Goal: Task Accomplishment & Management: Manage account settings

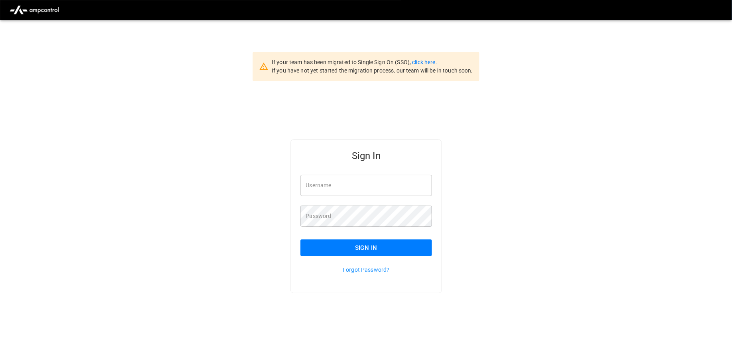
type input "**********"
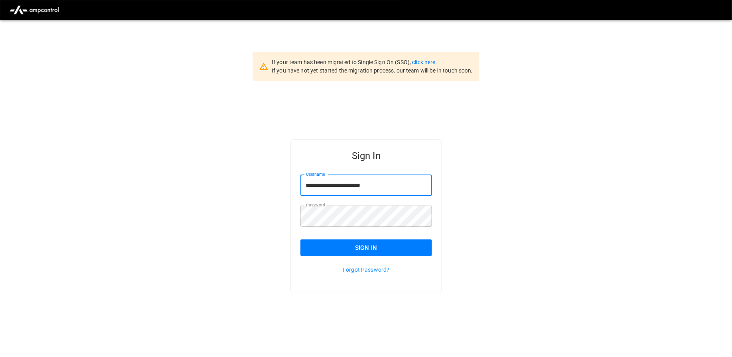
click at [367, 246] on button "Sign In" at bounding box center [366, 248] width 132 height 17
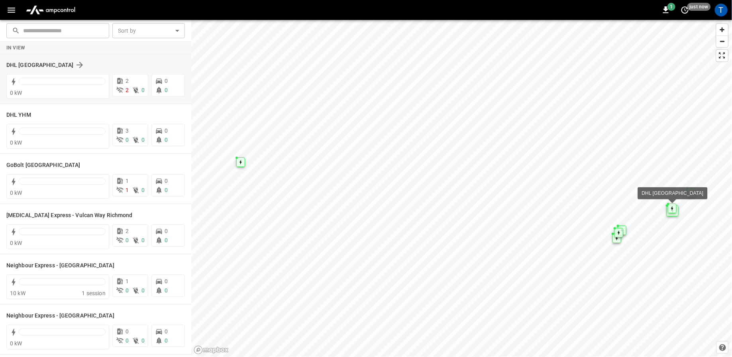
click at [96, 63] on div "DHL [GEOGRAPHIC_DATA]" at bounding box center [90, 65] width 169 height 10
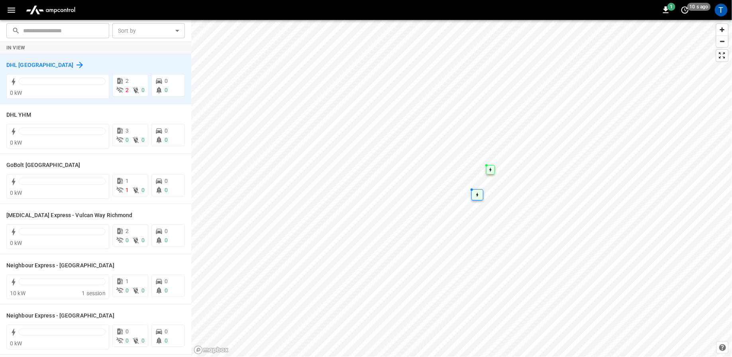
click at [20, 64] on h6 "DHL [GEOGRAPHIC_DATA]" at bounding box center [39, 65] width 67 height 9
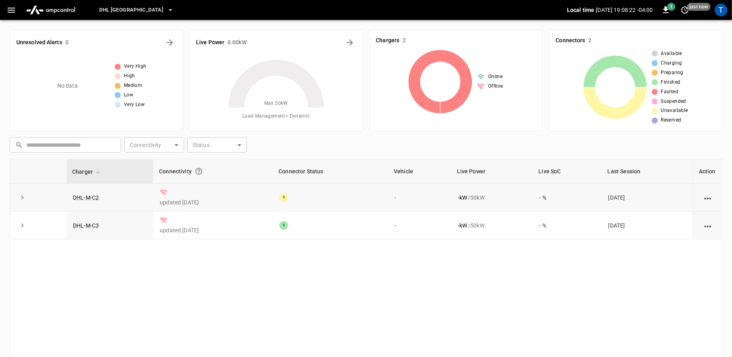
click at [708, 198] on icon "action cell options" at bounding box center [708, 199] width 7 height 2
click at [6, 11] on div at bounding box center [366, 178] width 732 height 357
click at [15, 10] on icon "button" at bounding box center [11, 10] width 10 height 10
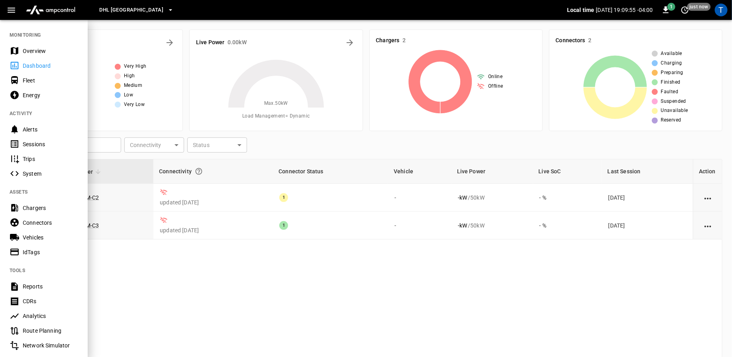
click at [40, 223] on div "Connectors" at bounding box center [50, 223] width 55 height 8
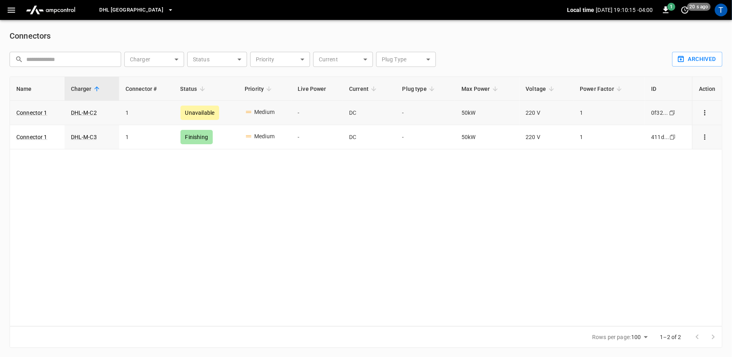
click at [703, 111] on icon "connector options" at bounding box center [705, 113] width 8 height 8
click at [590, 217] on div at bounding box center [366, 178] width 732 height 357
click at [12, 8] on icon "button" at bounding box center [11, 10] width 10 height 10
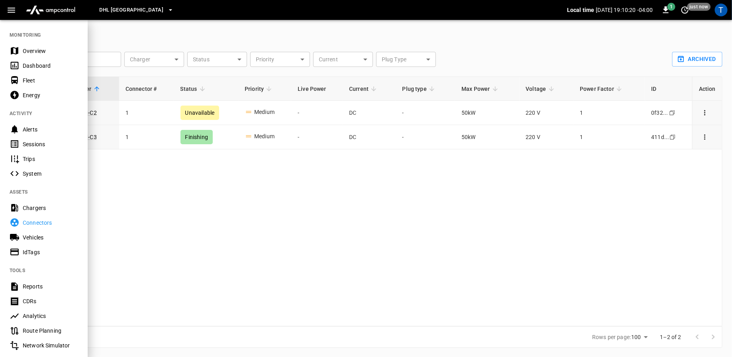
click at [12, 8] on icon "button" at bounding box center [11, 10] width 10 height 10
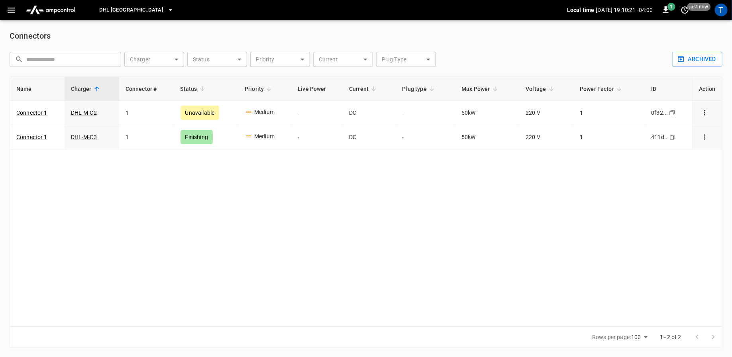
click at [139, 12] on span "DHL [GEOGRAPHIC_DATA]" at bounding box center [131, 10] width 64 height 9
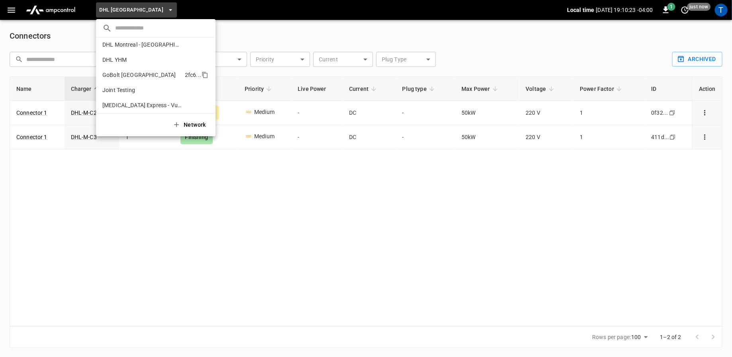
scroll to position [65, 0]
click at [137, 75] on p "GoBolt [GEOGRAPHIC_DATA]" at bounding box center [139, 74] width 74 height 8
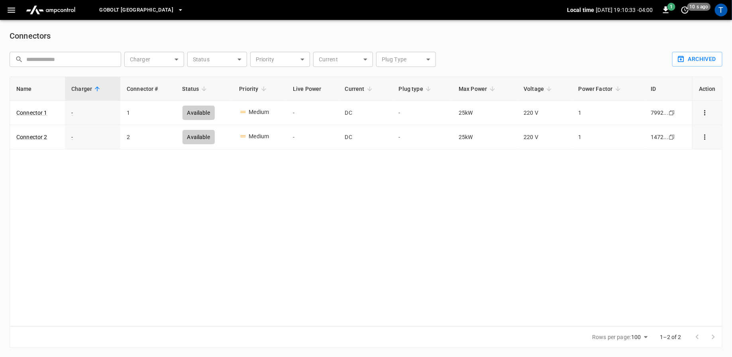
click at [126, 14] on span "GoBolt [GEOGRAPHIC_DATA]" at bounding box center [136, 10] width 74 height 9
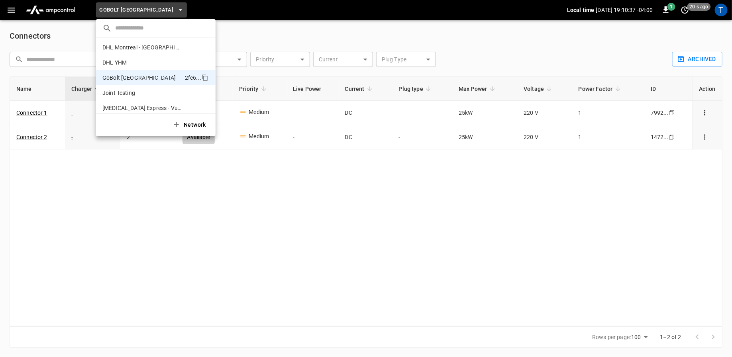
scroll to position [48, 0]
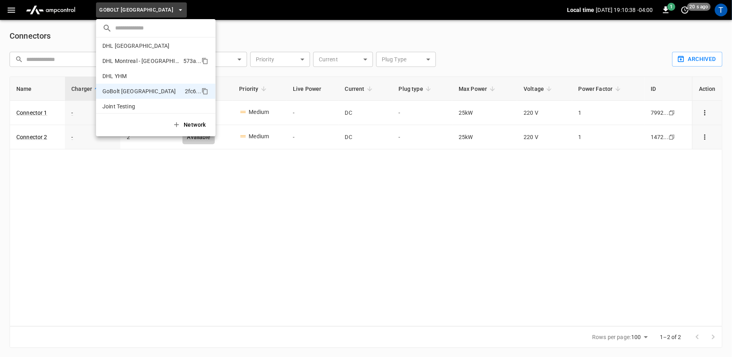
click at [137, 59] on p "DHL Montreal - [GEOGRAPHIC_DATA] (old)" at bounding box center [141, 61] width 78 height 8
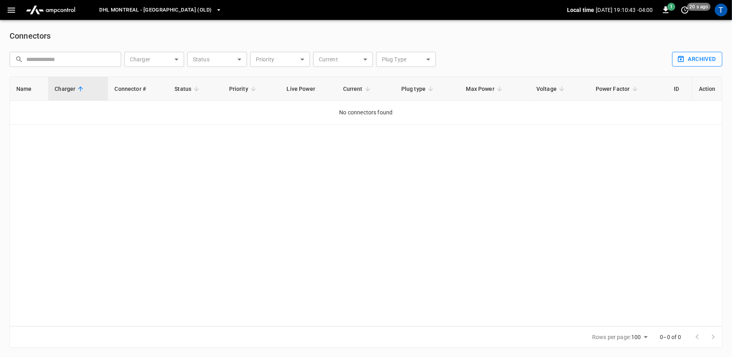
click at [701, 60] on button "Archived" at bounding box center [697, 59] width 50 height 15
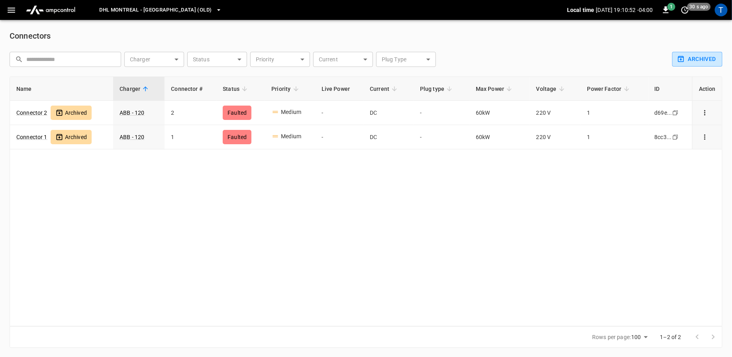
click at [134, 12] on span "DHL Montreal - [GEOGRAPHIC_DATA] (old)" at bounding box center [155, 10] width 112 height 9
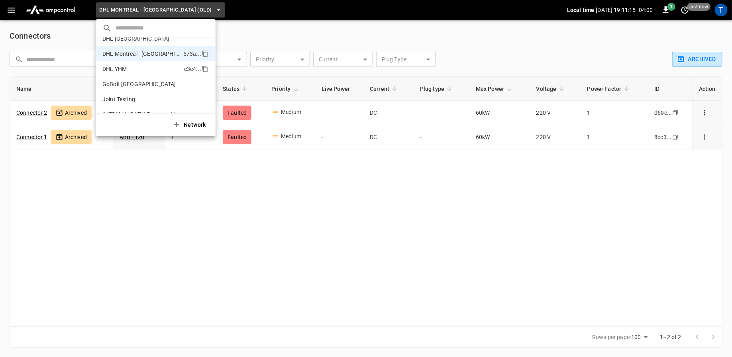
scroll to position [60, 0]
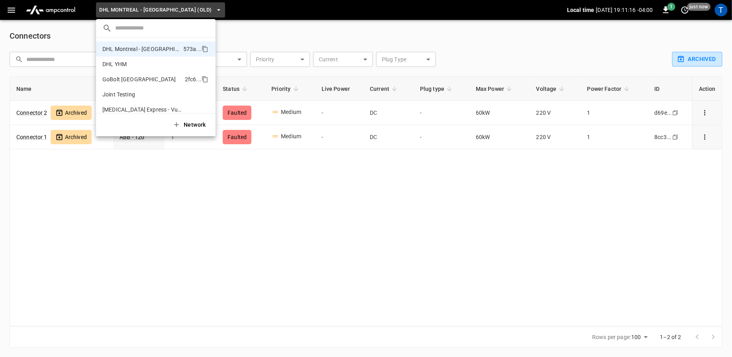
click at [125, 79] on p "GoBolt [GEOGRAPHIC_DATA]" at bounding box center [139, 79] width 74 height 8
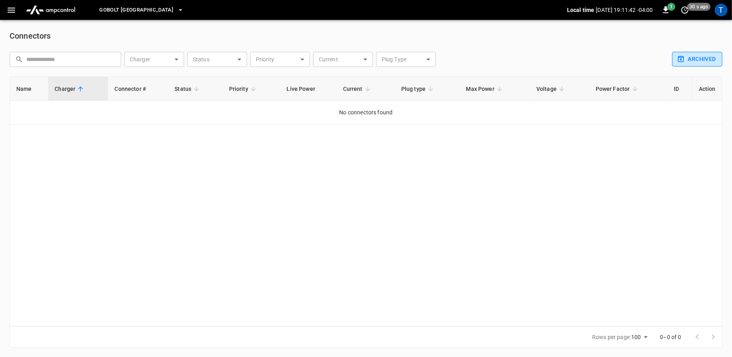
click at [699, 60] on button "Archived" at bounding box center [697, 59] width 50 height 15
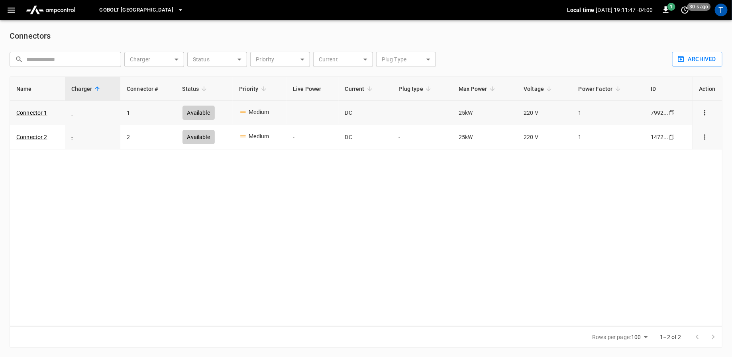
click at [706, 114] on icon "connector options" at bounding box center [705, 113] width 8 height 8
click at [691, 181] on li "Archive" at bounding box center [697, 182] width 56 height 13
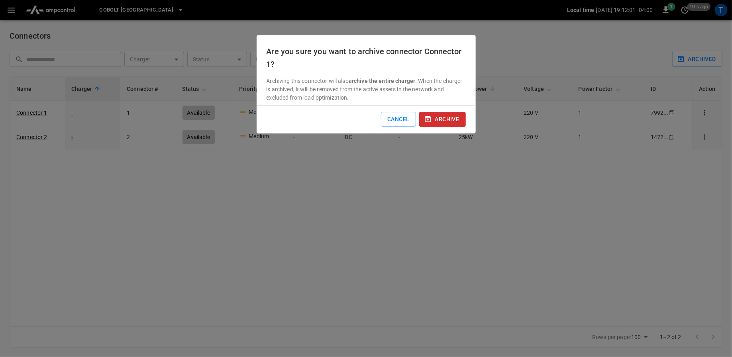
click at [446, 119] on button "archive" at bounding box center [442, 119] width 47 height 15
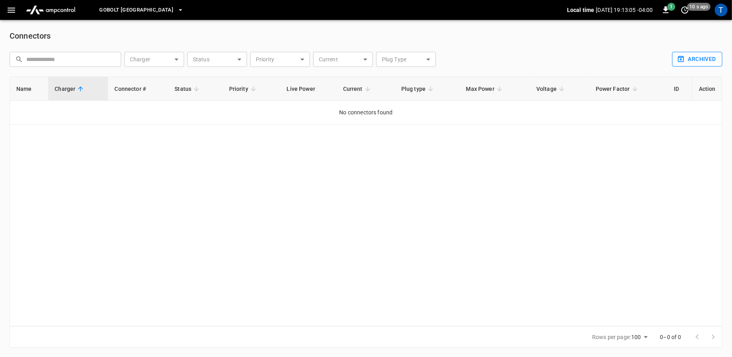
click at [697, 56] on button "Archived" at bounding box center [697, 59] width 50 height 15
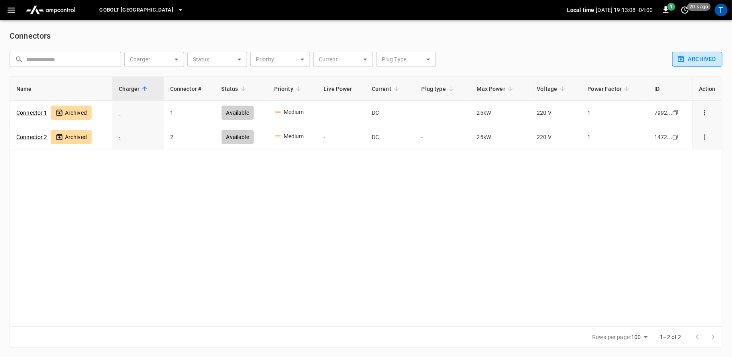
click at [697, 56] on button "Archived" at bounding box center [697, 59] width 50 height 15
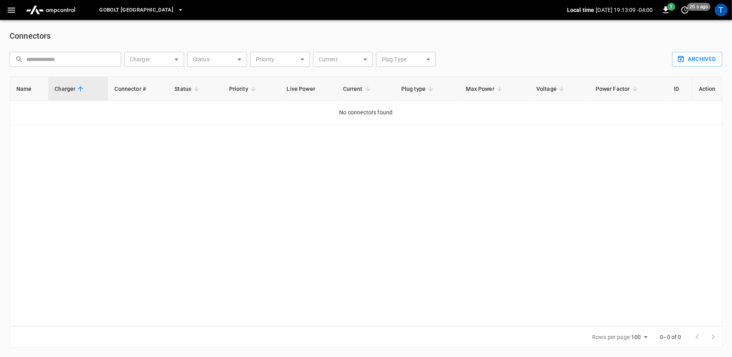
click at [124, 13] on span "GoBolt [GEOGRAPHIC_DATA]" at bounding box center [136, 10] width 74 height 9
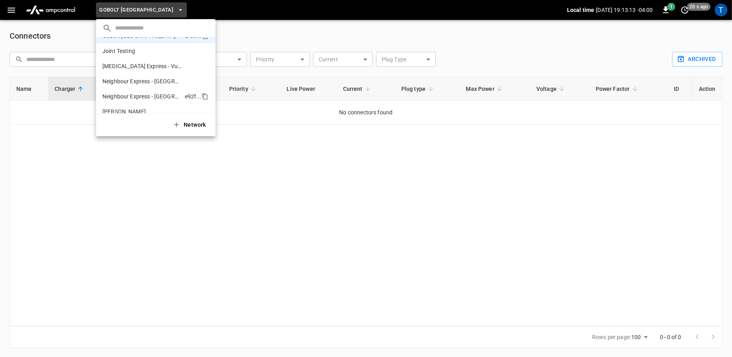
scroll to position [112, 0]
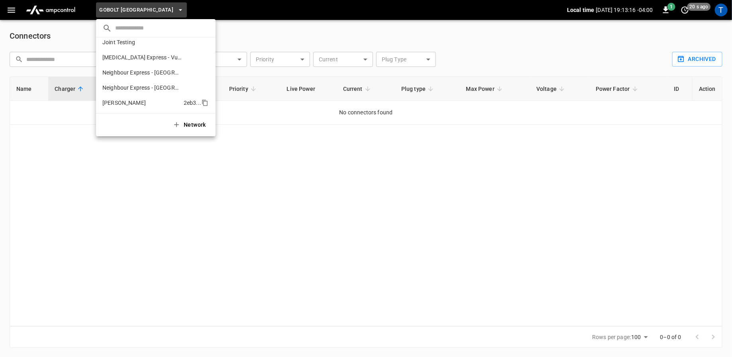
click at [118, 102] on p "[PERSON_NAME]" at bounding box center [123, 103] width 43 height 8
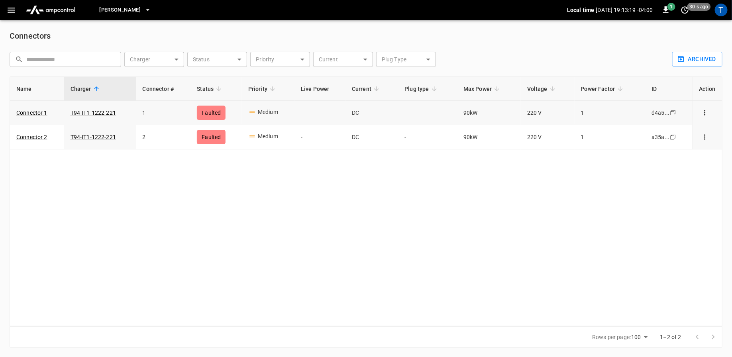
click at [706, 111] on icon "connector options" at bounding box center [705, 113] width 8 height 8
click at [101, 10] on div at bounding box center [366, 178] width 732 height 357
click at [119, 11] on span "[PERSON_NAME]" at bounding box center [119, 10] width 41 height 9
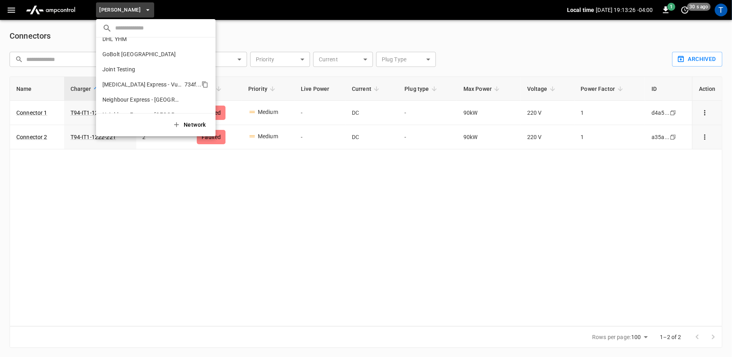
scroll to position [72, 0]
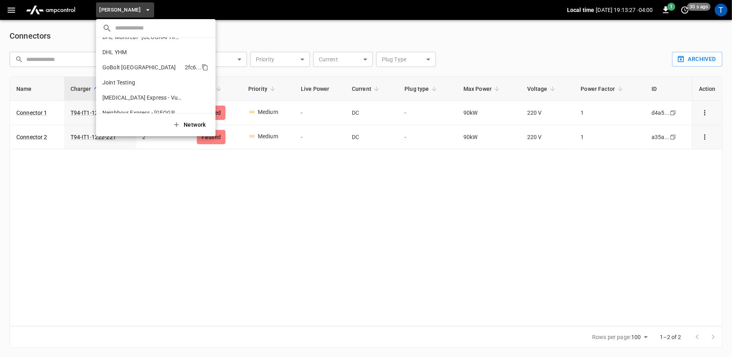
click at [129, 65] on p "GoBolt [GEOGRAPHIC_DATA]" at bounding box center [139, 67] width 74 height 8
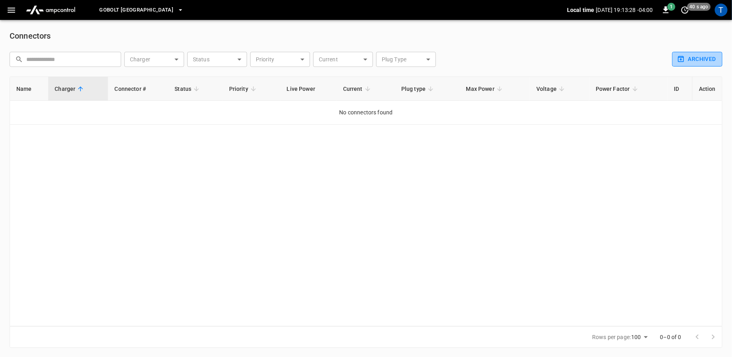
click at [700, 62] on button "Archived" at bounding box center [697, 59] width 50 height 15
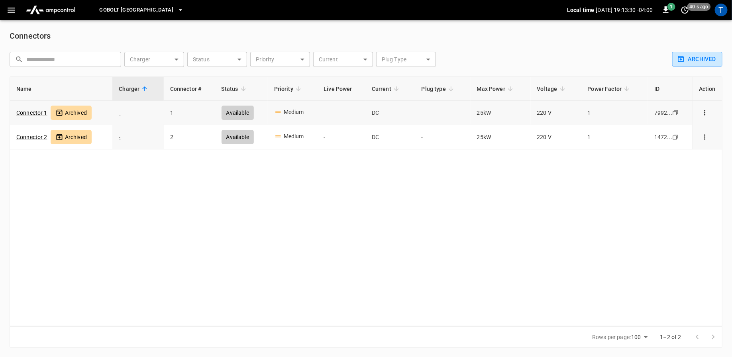
click at [705, 113] on icon "connector options" at bounding box center [705, 113] width 8 height 8
click at [133, 14] on div at bounding box center [366, 178] width 732 height 357
click at [132, 7] on span "GoBolt [GEOGRAPHIC_DATA]" at bounding box center [136, 10] width 74 height 9
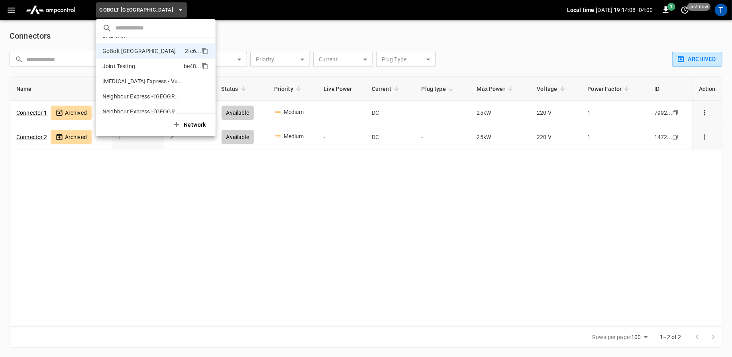
scroll to position [112, 0]
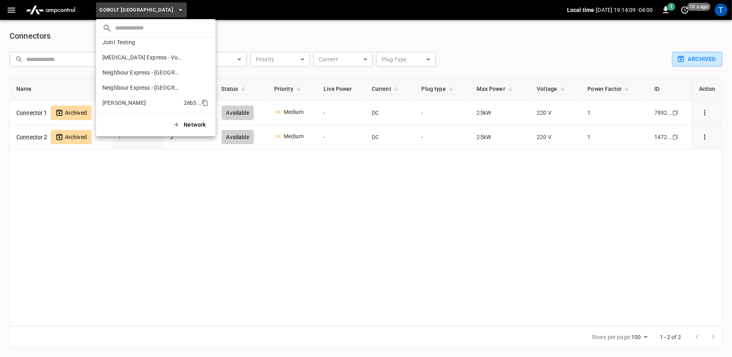
click at [122, 102] on li "[PERSON_NAME] 2eb3 ..." at bounding box center [156, 102] width 120 height 15
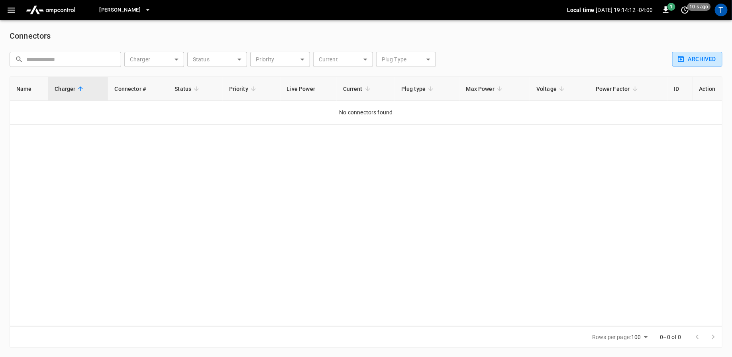
click at [110, 11] on span "[PERSON_NAME]" at bounding box center [119, 10] width 41 height 9
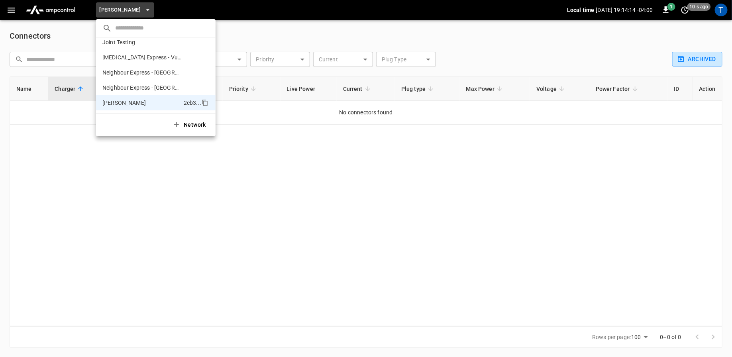
click at [354, 242] on div at bounding box center [366, 178] width 732 height 357
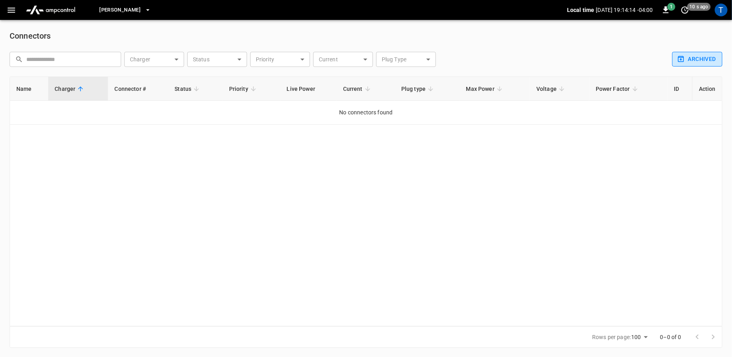
click at [695, 59] on button "Archived" at bounding box center [697, 59] width 50 height 15
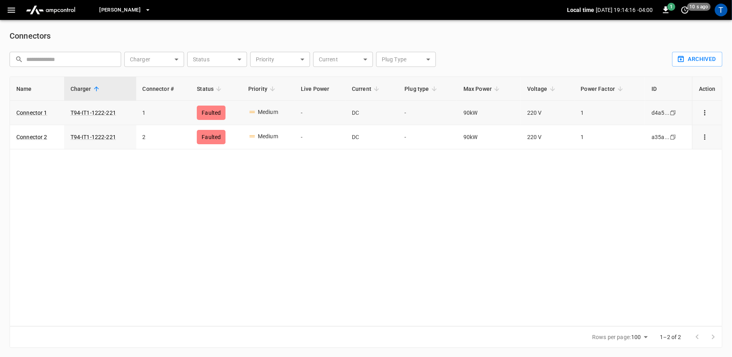
click at [706, 116] on icon "connector options" at bounding box center [705, 113] width 8 height 8
click at [570, 220] on div at bounding box center [366, 178] width 732 height 357
click at [58, 57] on input "connector table" at bounding box center [70, 59] width 89 height 15
click at [300, 195] on div "Name Charger Connector # Status Priority Live Power Current Plug type Max Power…" at bounding box center [366, 202] width 713 height 250
click at [87, 114] on link "T94-IT1-1222-221" at bounding box center [93, 113] width 49 height 10
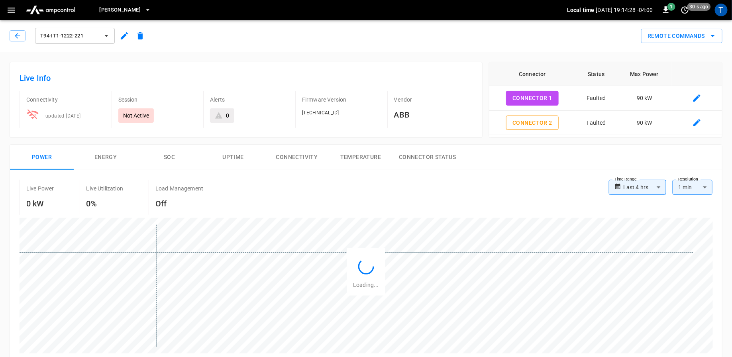
type input "**********"
click at [156, 251] on div at bounding box center [361, 279] width 664 height 109
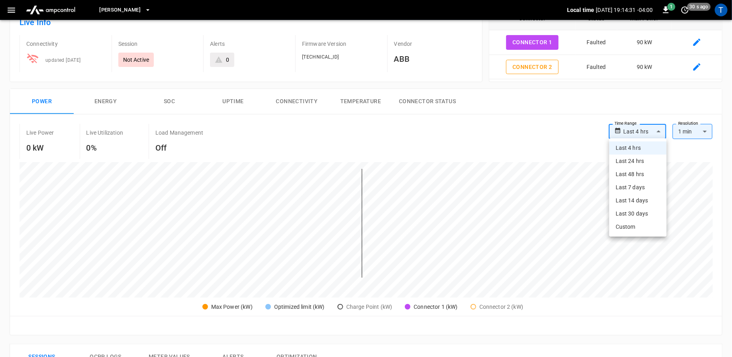
click at [640, 134] on body "**********" at bounding box center [366, 314] width 732 height 741
click at [638, 230] on li "Custom" at bounding box center [637, 226] width 57 height 13
type input "******"
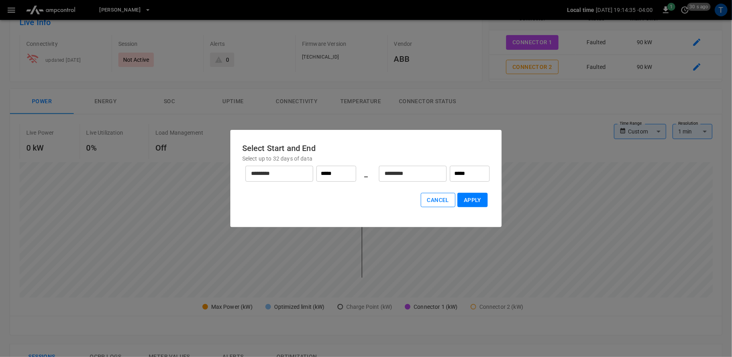
click at [432, 201] on button "Cancel" at bounding box center [438, 200] width 35 height 15
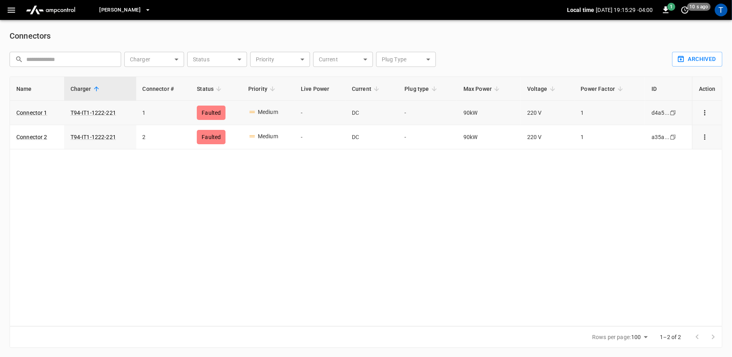
click at [704, 113] on icon "connector options" at bounding box center [705, 113] width 8 height 8
click at [679, 183] on li "Archive" at bounding box center [697, 182] width 56 height 13
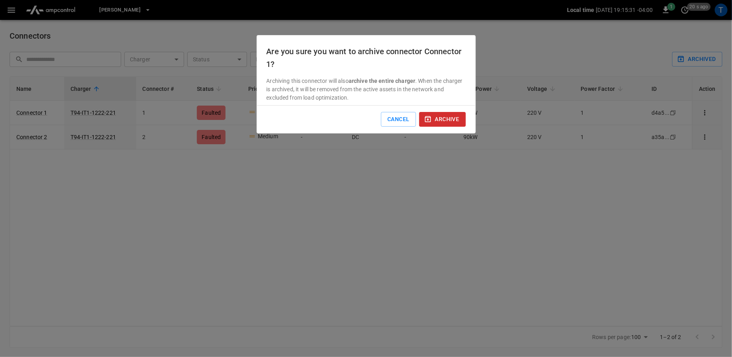
click at [434, 122] on button "archive" at bounding box center [442, 119] width 47 height 15
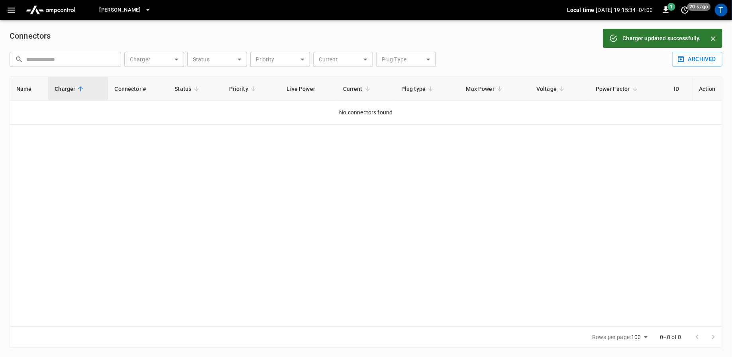
click at [116, 11] on span "[PERSON_NAME]" at bounding box center [119, 10] width 41 height 9
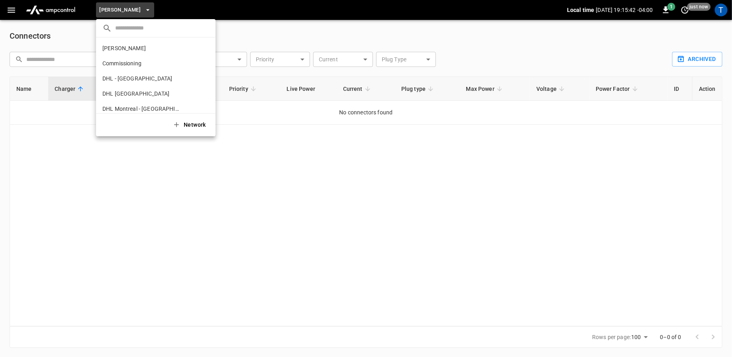
click at [112, 5] on div at bounding box center [366, 178] width 732 height 357
